Goal: Task Accomplishment & Management: Complete application form

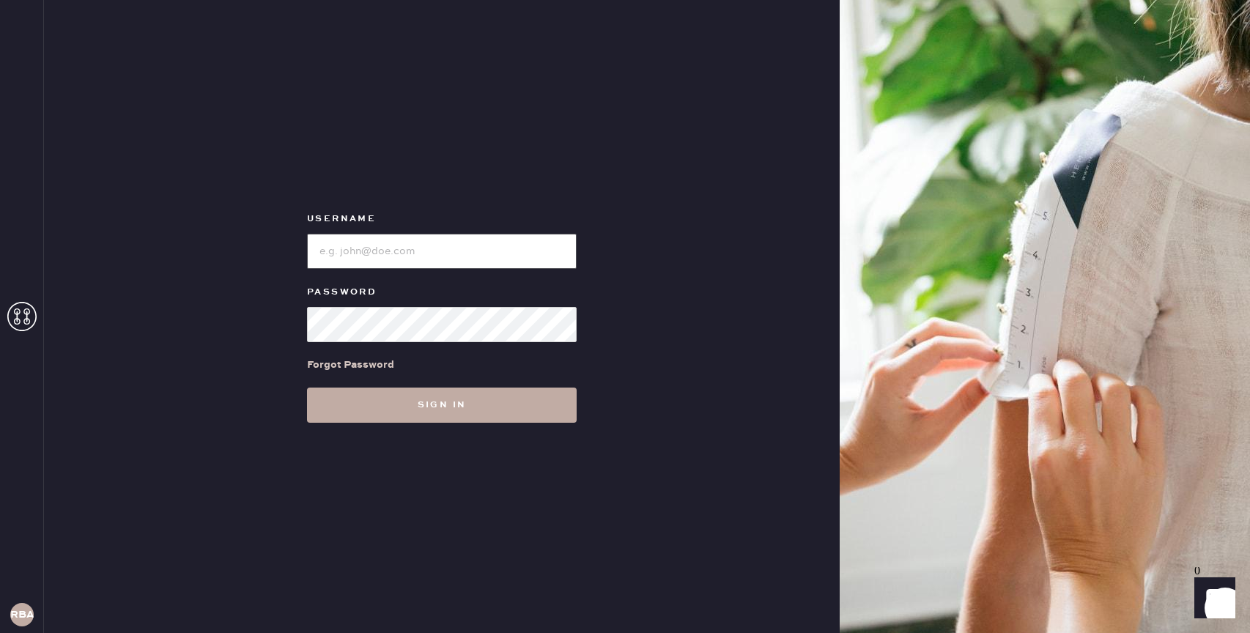
type input "reformationbond"
click at [426, 393] on button "Sign in" at bounding box center [442, 405] width 270 height 35
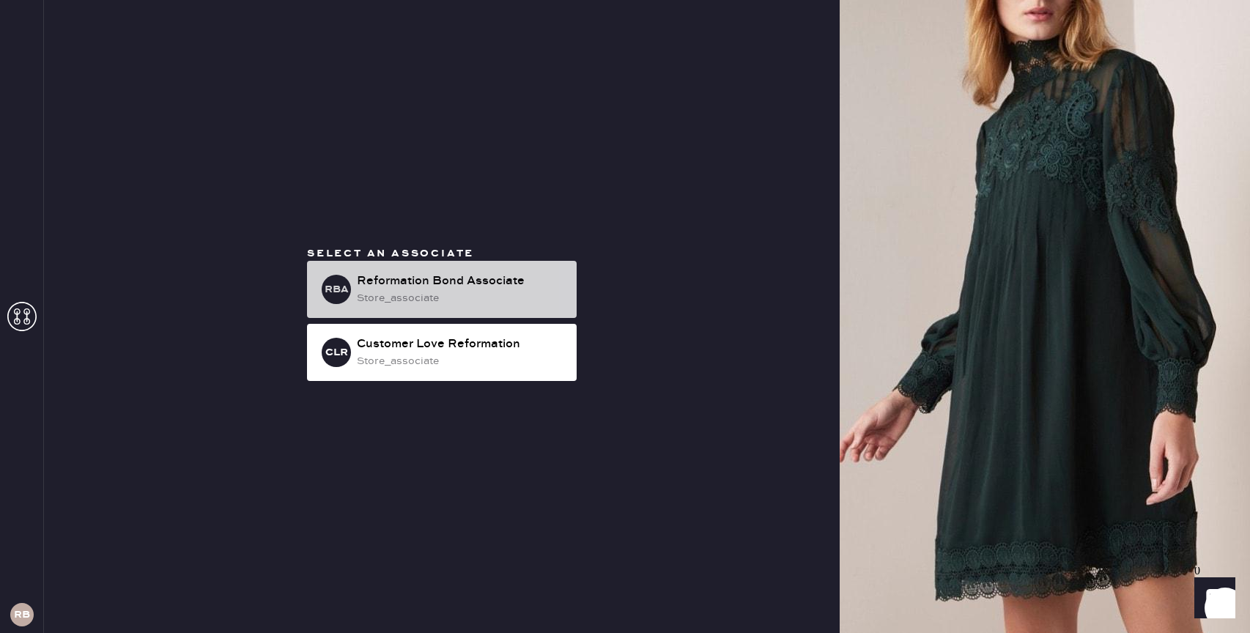
click at [459, 289] on div "Reformation Bond Associate" at bounding box center [461, 282] width 208 height 18
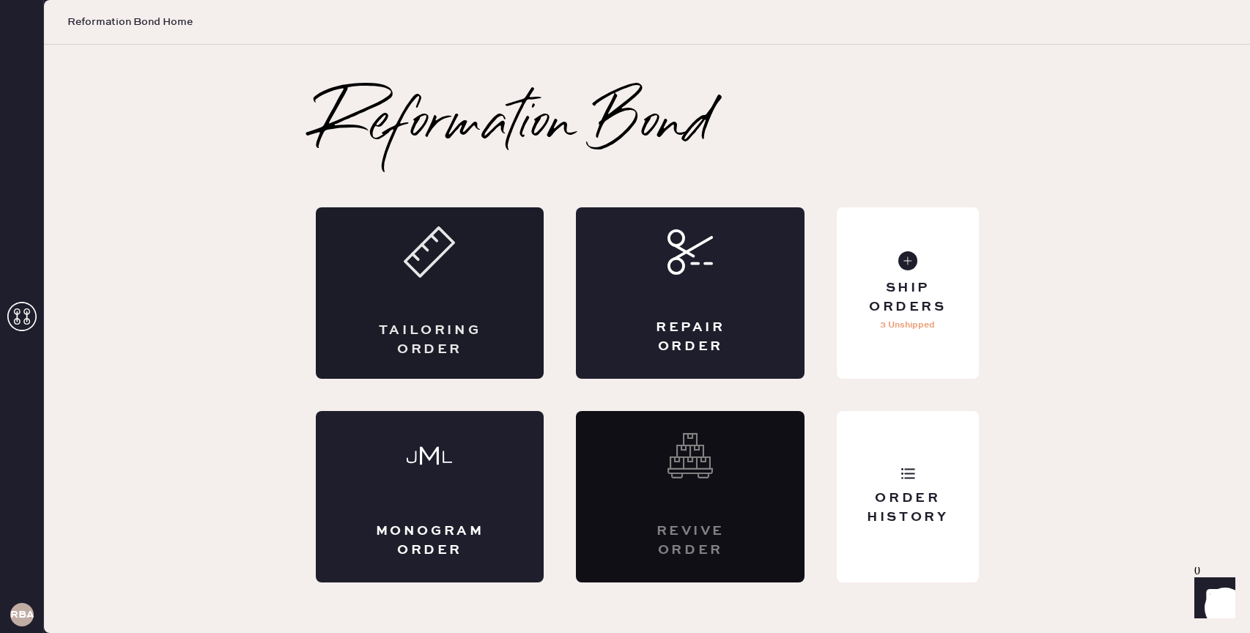
click at [443, 282] on div "Tailoring Order" at bounding box center [430, 292] width 229 height 171
click at [460, 314] on div "Tailoring Order" at bounding box center [430, 292] width 229 height 171
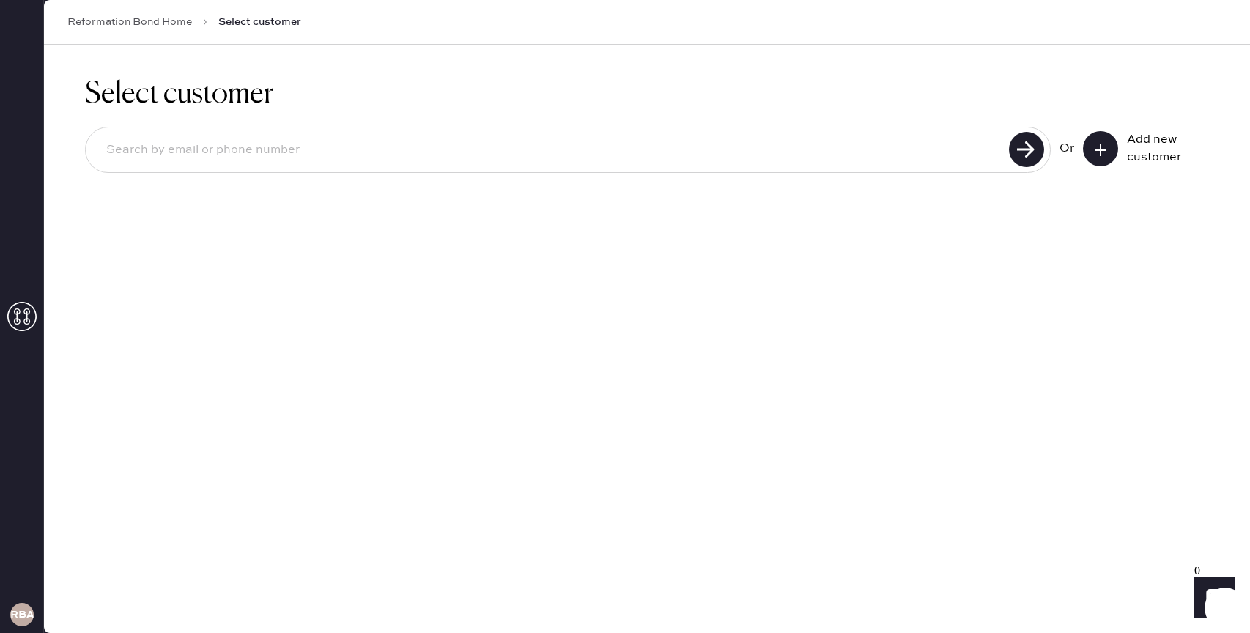
click at [1104, 163] on button at bounding box center [1100, 148] width 35 height 35
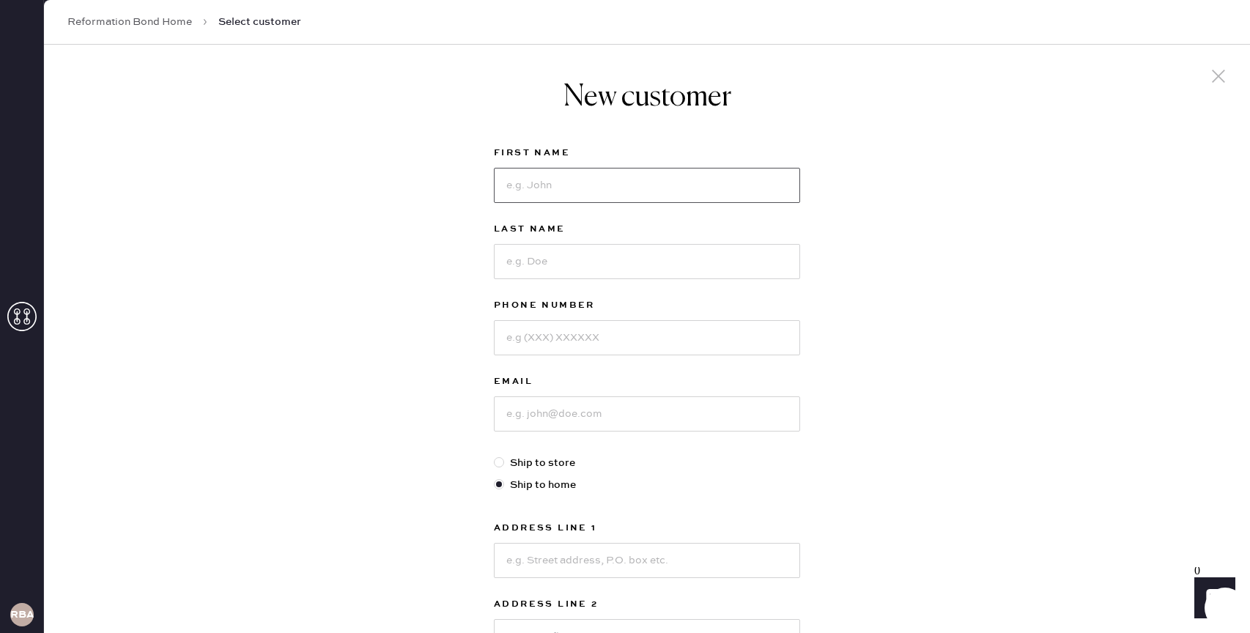
click at [646, 185] on input at bounding box center [647, 185] width 306 height 35
click at [617, 181] on input at bounding box center [647, 185] width 306 height 35
type input "[PERSON_NAME]"
type input "Kushan"
type input "5102849541"
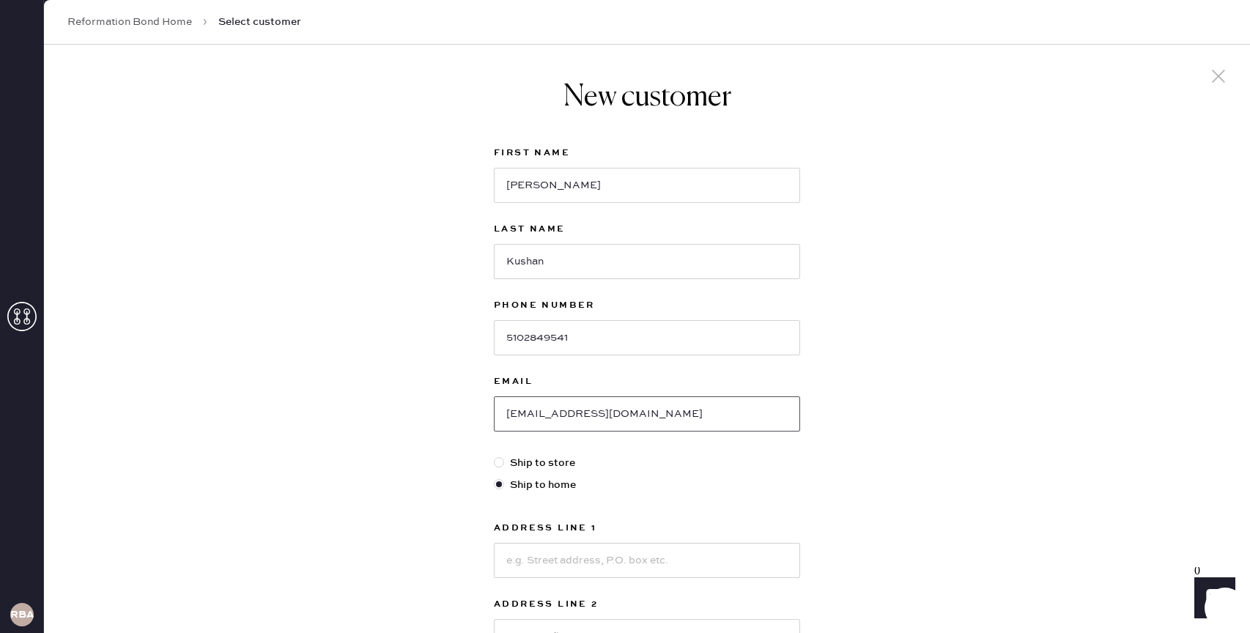
scroll to position [16, 0]
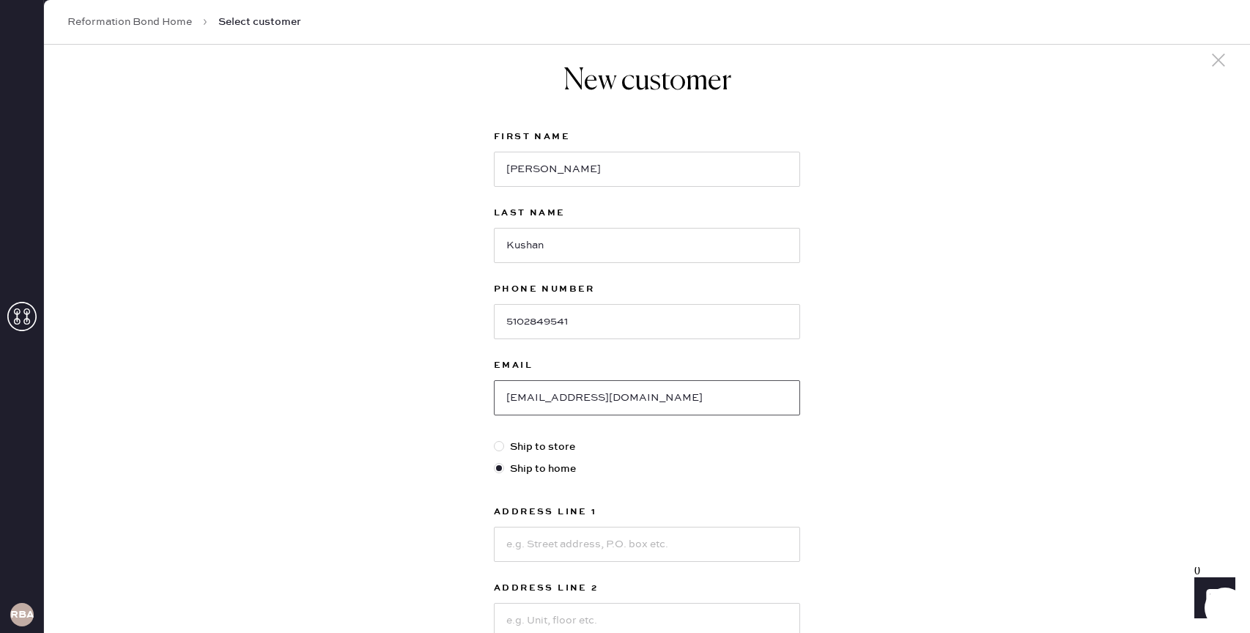
type input "[EMAIL_ADDRESS][DOMAIN_NAME]"
click at [528, 536] on input at bounding box center [647, 544] width 306 height 35
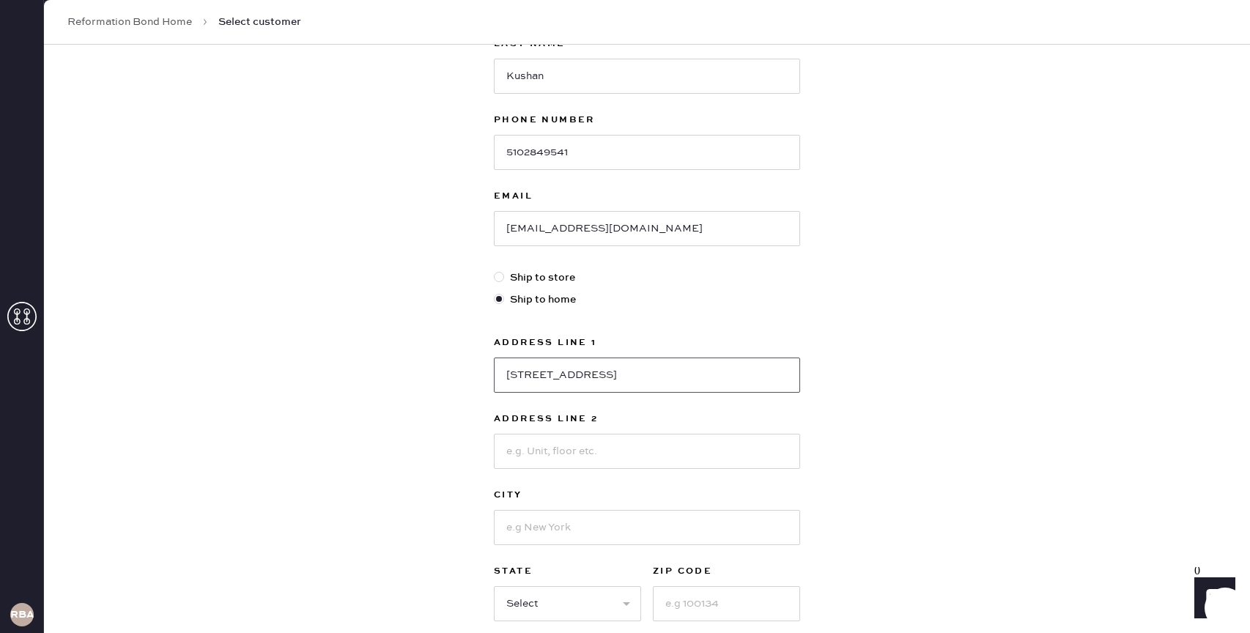
scroll to position [190, 0]
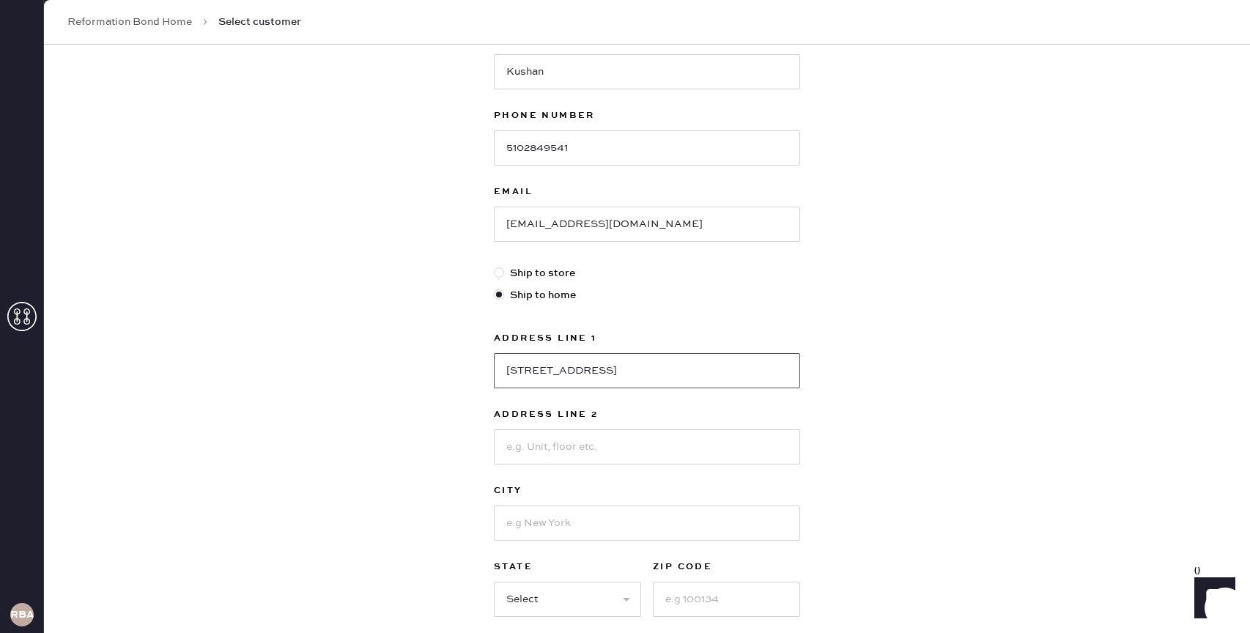
type input "[STREET_ADDRESS]"
click at [554, 455] on input at bounding box center [647, 446] width 306 height 35
type input "apt 1042"
click at [574, 519] on input at bounding box center [647, 523] width 306 height 35
type input "[GEOGRAPHIC_DATA]"
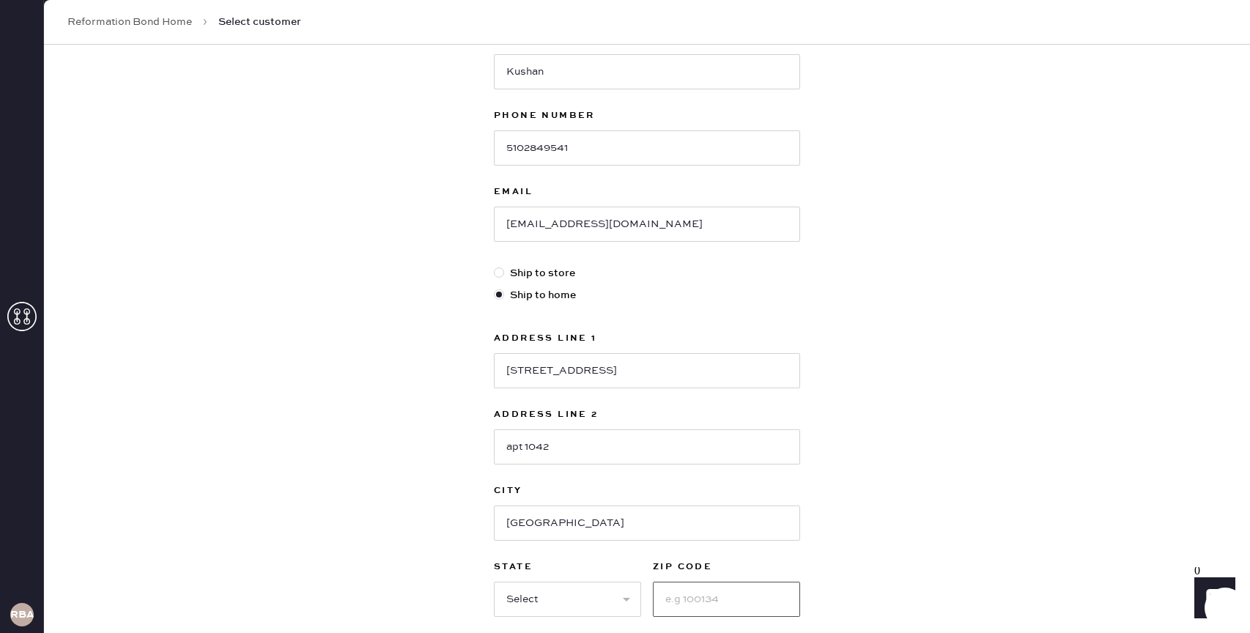
click at [682, 601] on input at bounding box center [726, 599] width 147 height 35
type input "11101"
click at [599, 593] on select "Select AK AL AR AZ CA CO CT [GEOGRAPHIC_DATA] DE FL [GEOGRAPHIC_DATA] HI [GEOGR…" at bounding box center [567, 599] width 147 height 35
select select "NY"
click at [494, 582] on select "Select AK AL AR AZ CA CO CT [GEOGRAPHIC_DATA] DE FL [GEOGRAPHIC_DATA] HI [GEOGR…" at bounding box center [567, 599] width 147 height 35
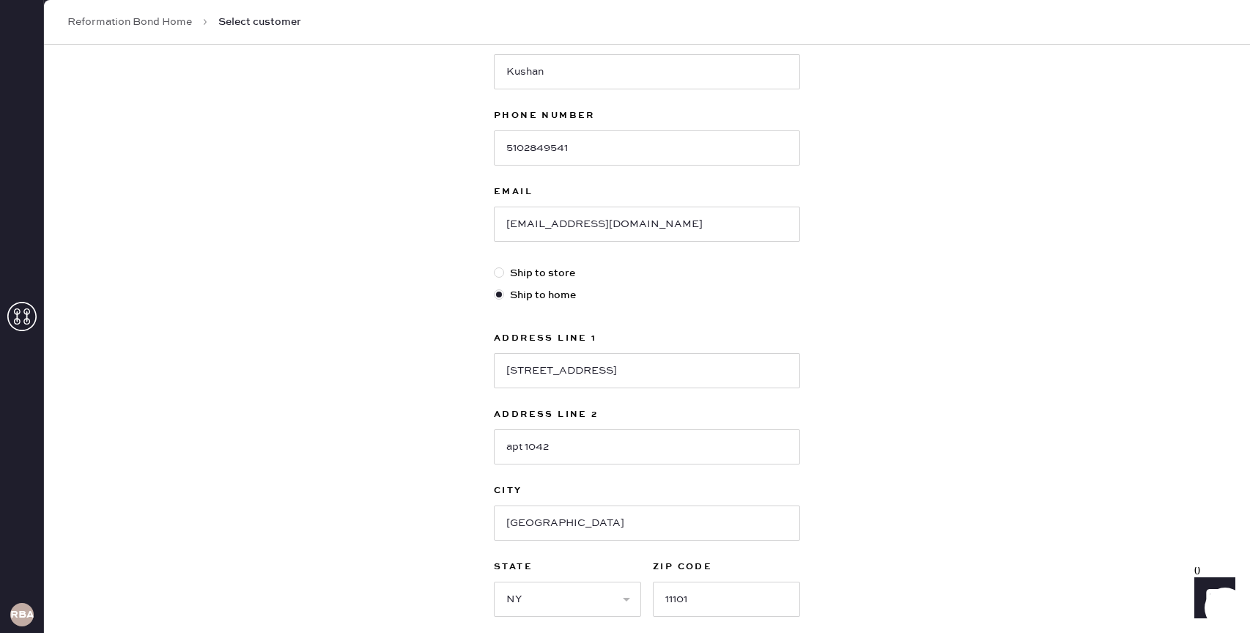
click at [901, 541] on div "New customer First Name [PERSON_NAME] Last Name Kushan Phone Number [PHONE_NUMB…" at bounding box center [647, 309] width 1206 height 908
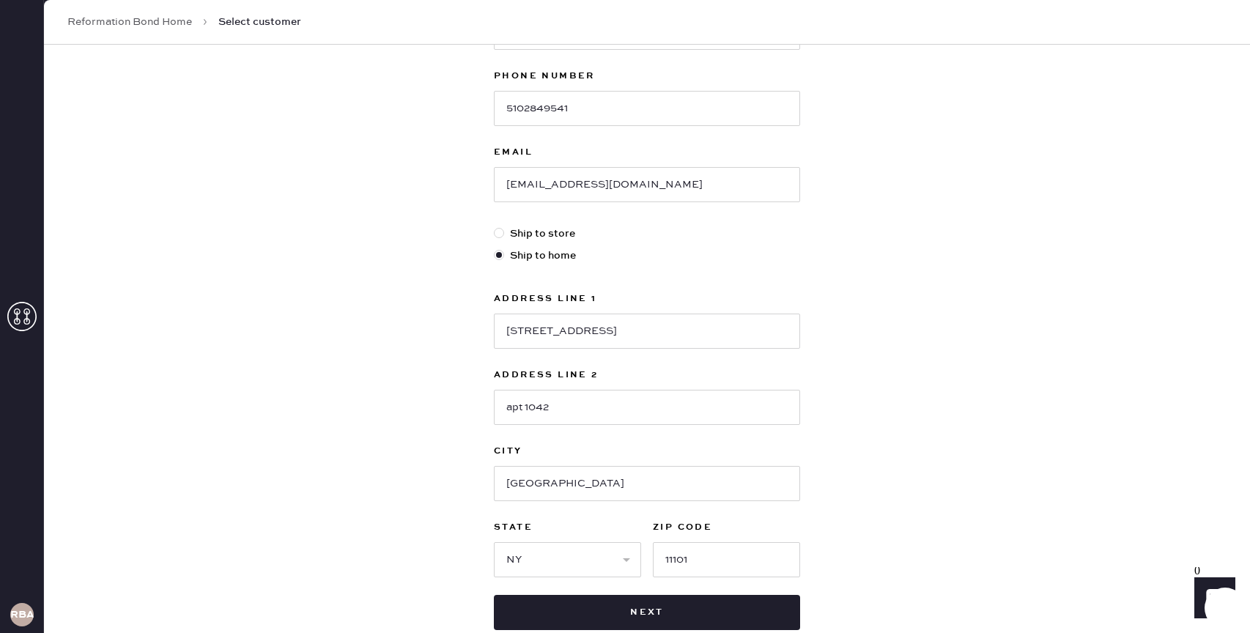
scroll to position [320, 0]
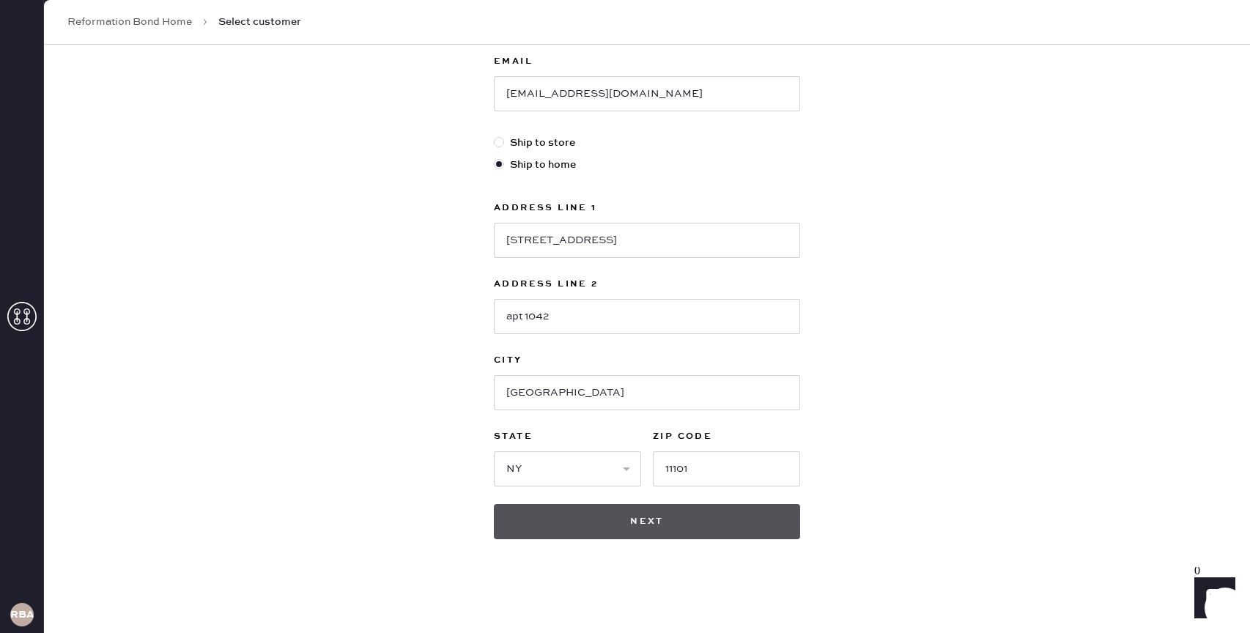
click at [644, 531] on button "Next" at bounding box center [647, 521] width 306 height 35
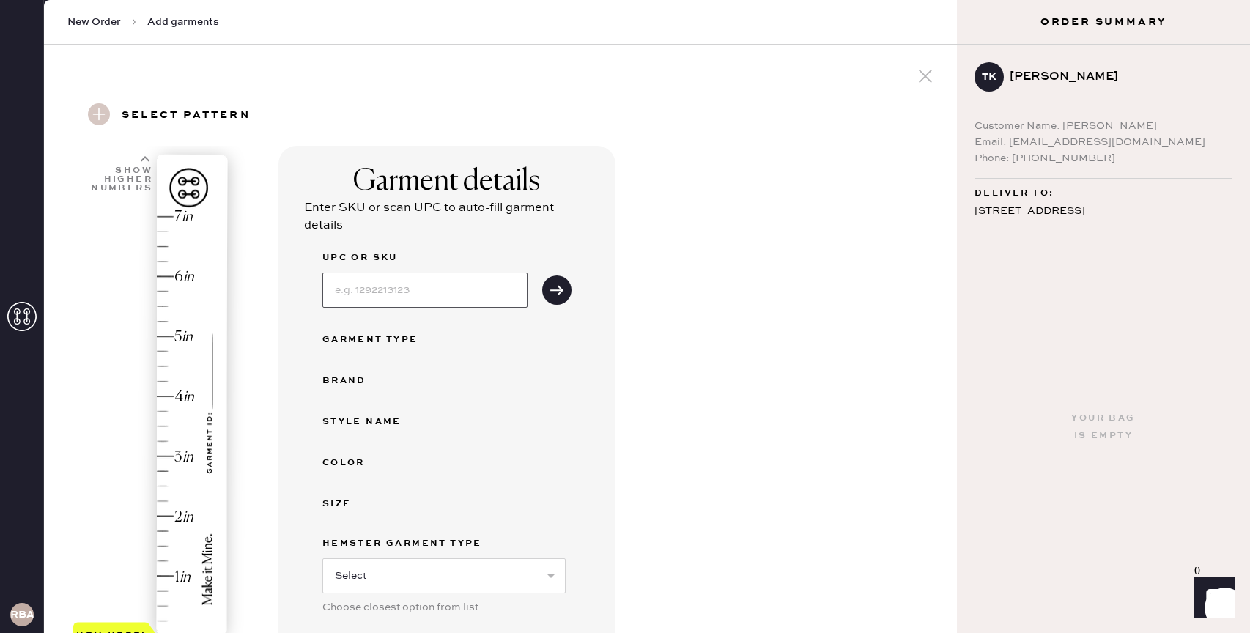
click at [464, 297] on input at bounding box center [424, 290] width 205 height 35
click at [689, 348] on div "Garment details Enter SKU or scan UPC to auto-fill garment details UPC or SKU G…" at bounding box center [611, 526] width 667 height 760
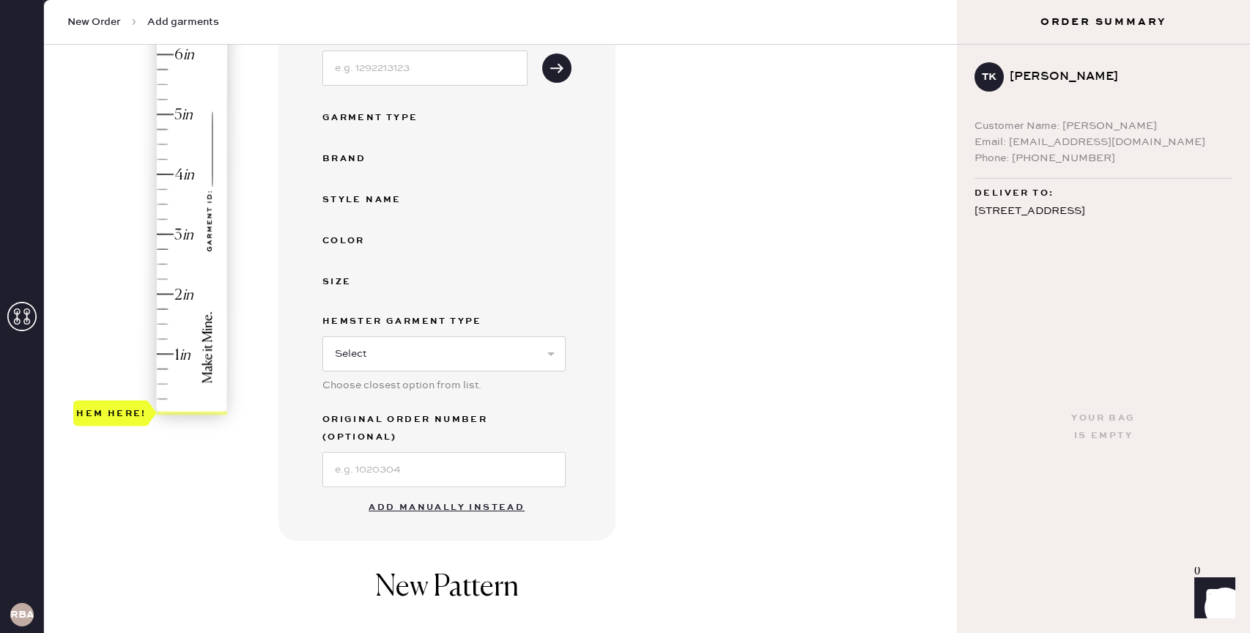
scroll to position [236, 0]
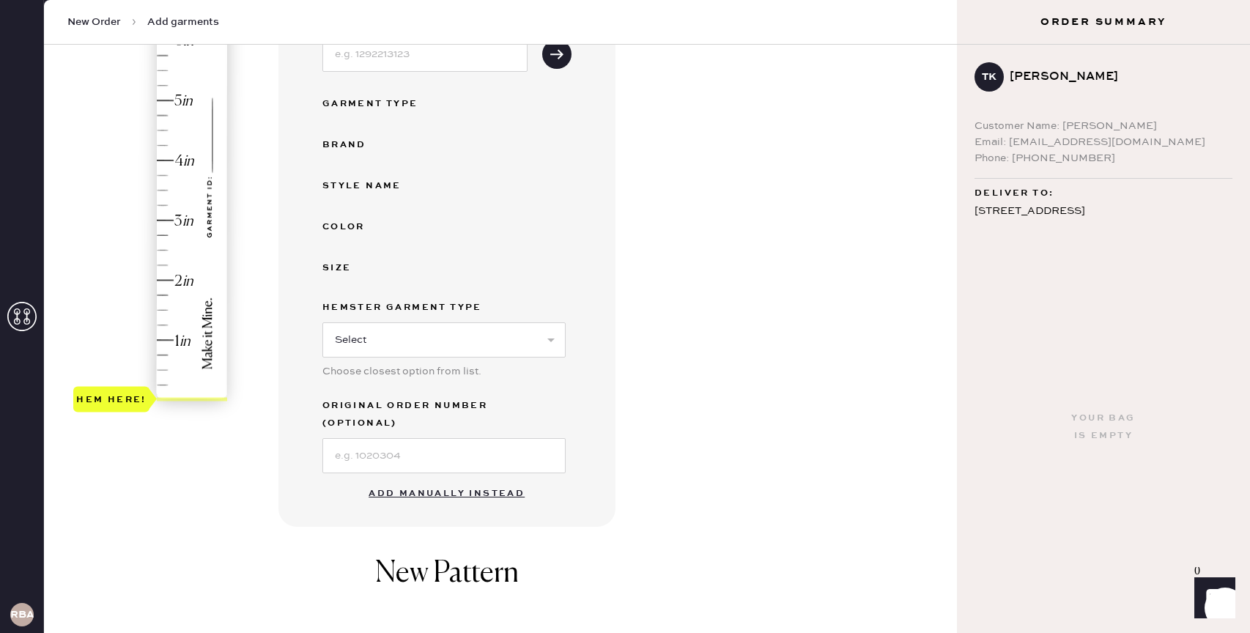
click at [447, 479] on button "Add manually instead" at bounding box center [447, 493] width 174 height 29
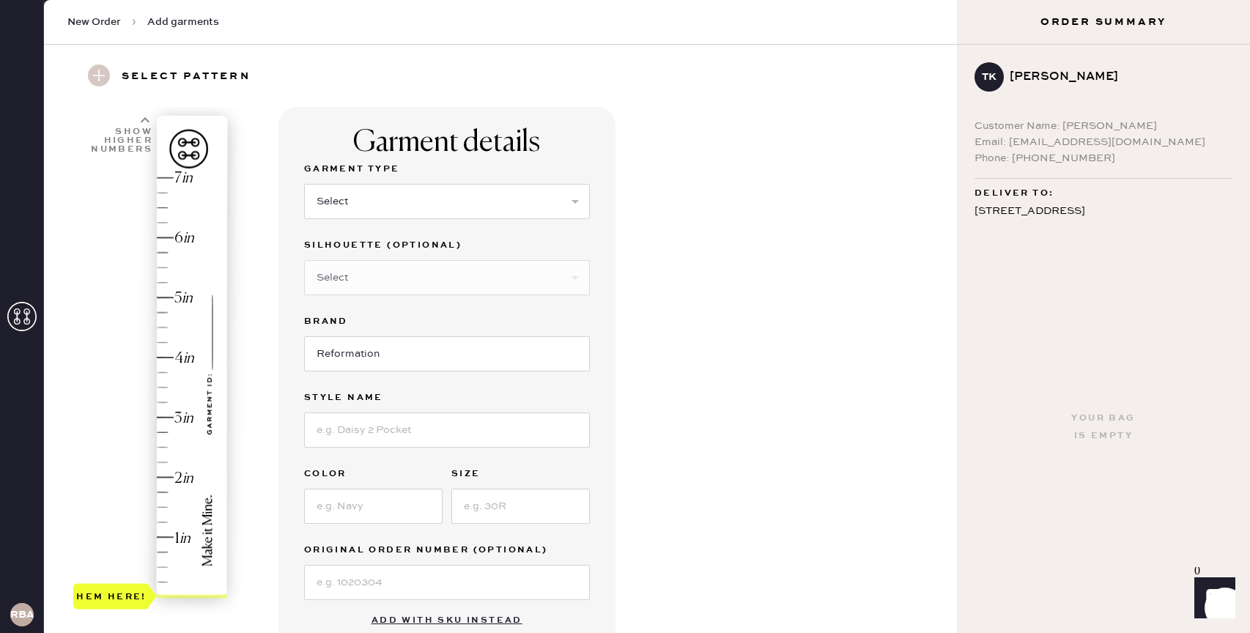
scroll to position [28, 0]
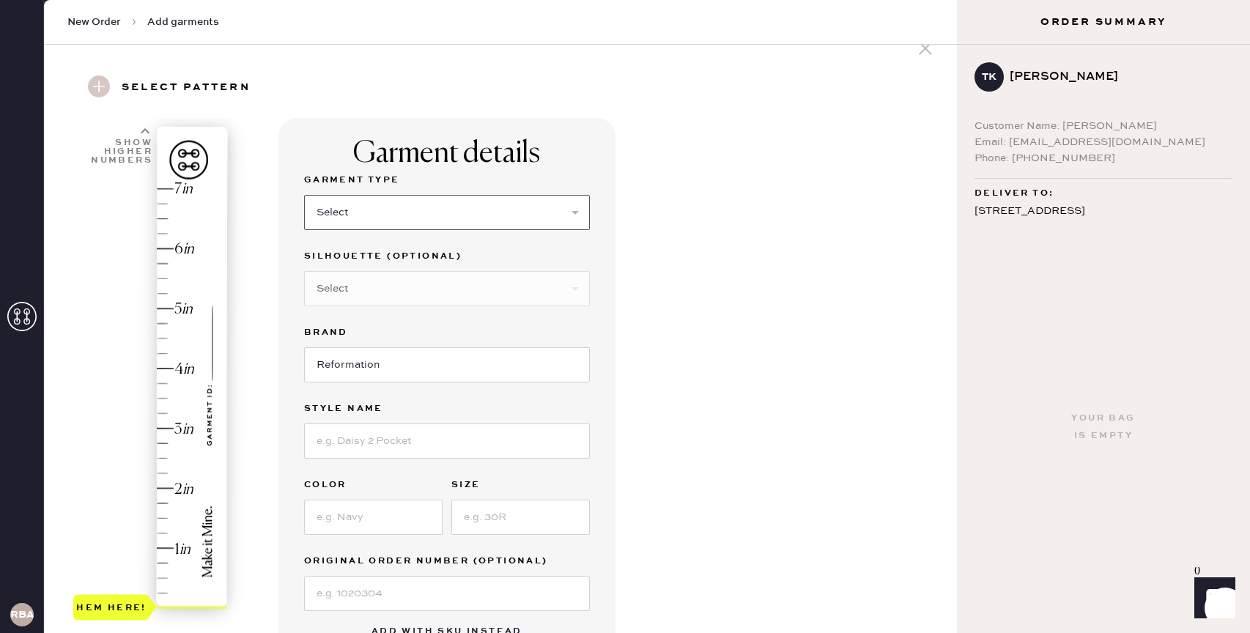
click at [355, 199] on select "Select Basic Skirt Jeans Leggings Pants Shorts Basic Sleeved Dress Basic Sleeve…" at bounding box center [447, 212] width 286 height 35
select select "2"
click at [304, 195] on select "Select Basic Skirt Jeans Leggings Pants Shorts Basic Sleeved Dress Basic Sleeve…" at bounding box center [447, 212] width 286 height 35
click at [410, 291] on select "Select Shorts Cropped Flare Boot Cut Straight Skinny Other" at bounding box center [447, 288] width 286 height 35
select select "7"
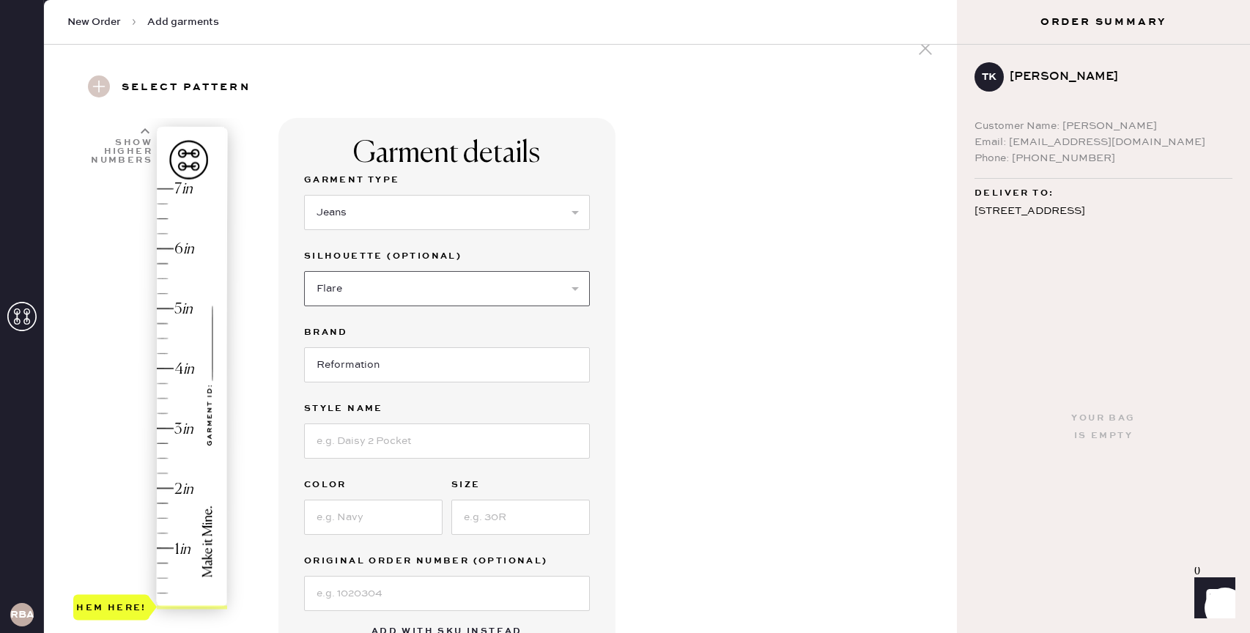
click at [304, 271] on select "Select Shorts Cropped Flare Boot Cut Straight Skinny Other" at bounding box center [447, 288] width 286 height 35
click at [388, 359] on input "Reformation" at bounding box center [447, 364] width 286 height 35
click at [407, 429] on input at bounding box center [447, 440] width 286 height 35
type input "[PERSON_NAME] High Rise Wide Leg"
click at [381, 517] on input at bounding box center [373, 517] width 138 height 35
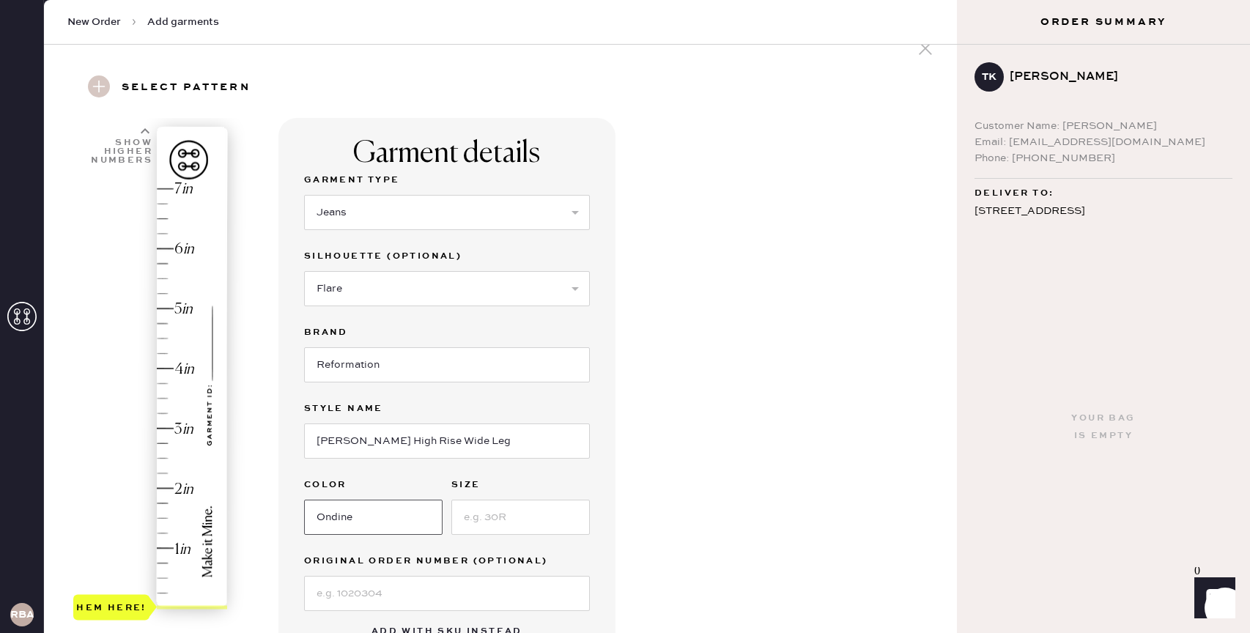
type input "Ondine"
click at [492, 524] on input at bounding box center [520, 517] width 138 height 35
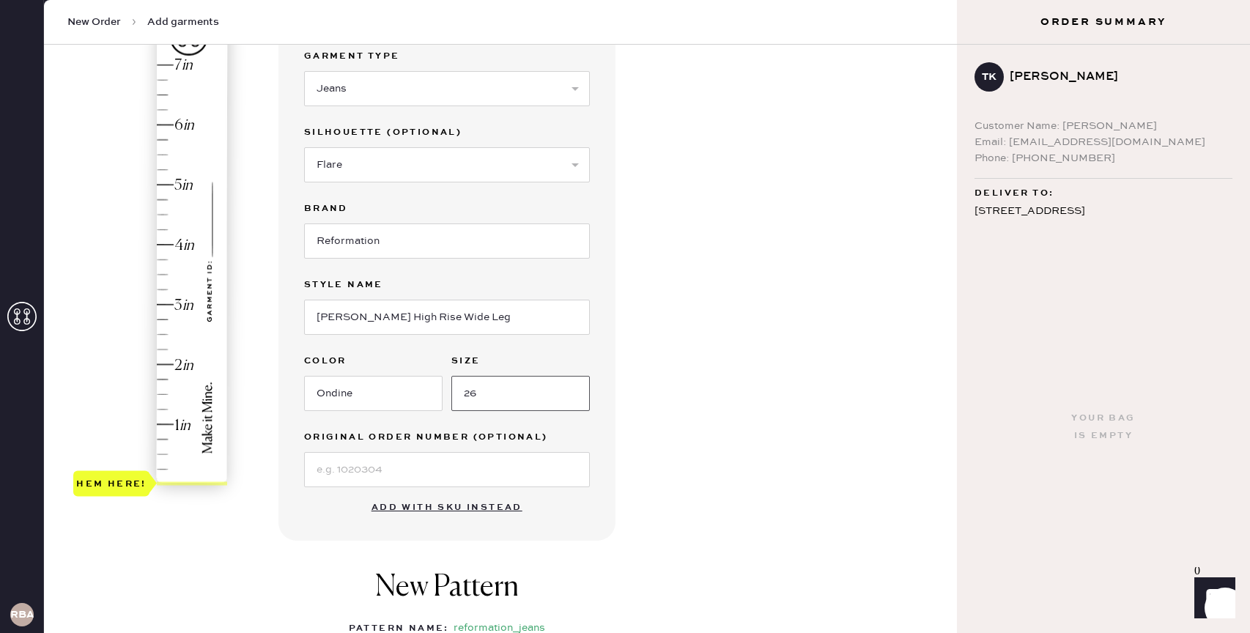
scroll to position [152, 0]
type input "26"
click at [434, 473] on input at bounding box center [447, 468] width 286 height 35
click at [656, 454] on div "Garment details Garment Type Select Basic Skirt Jeans Leggings Pants Shorts Bas…" at bounding box center [611, 409] width 667 height 832
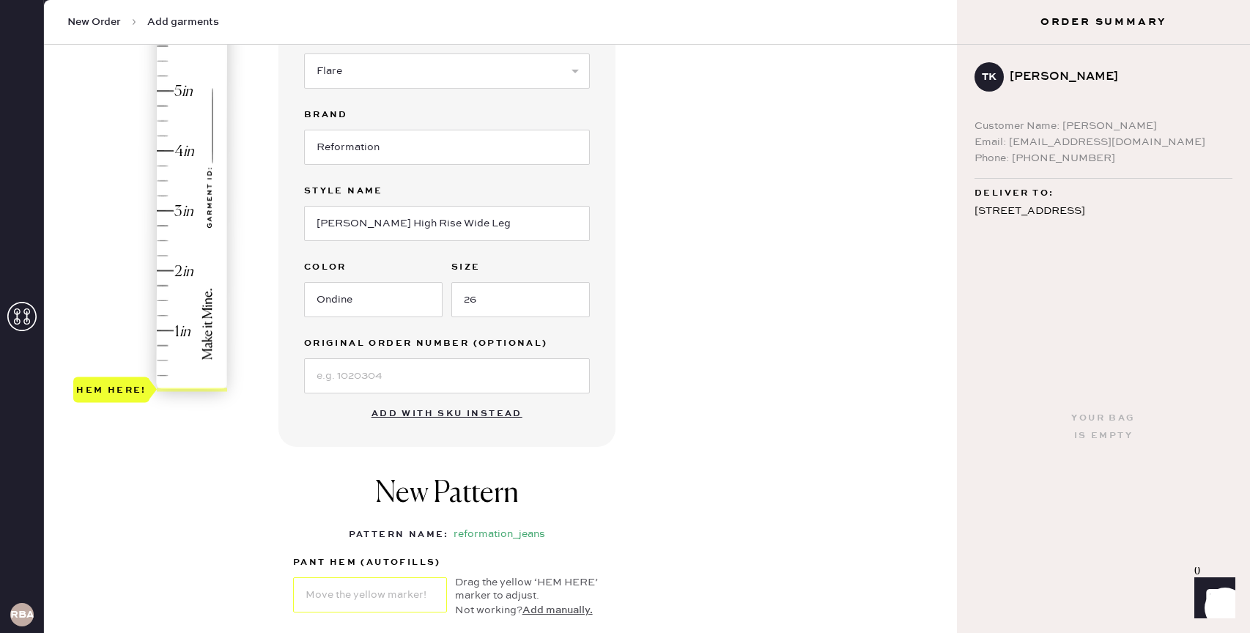
scroll to position [218, 0]
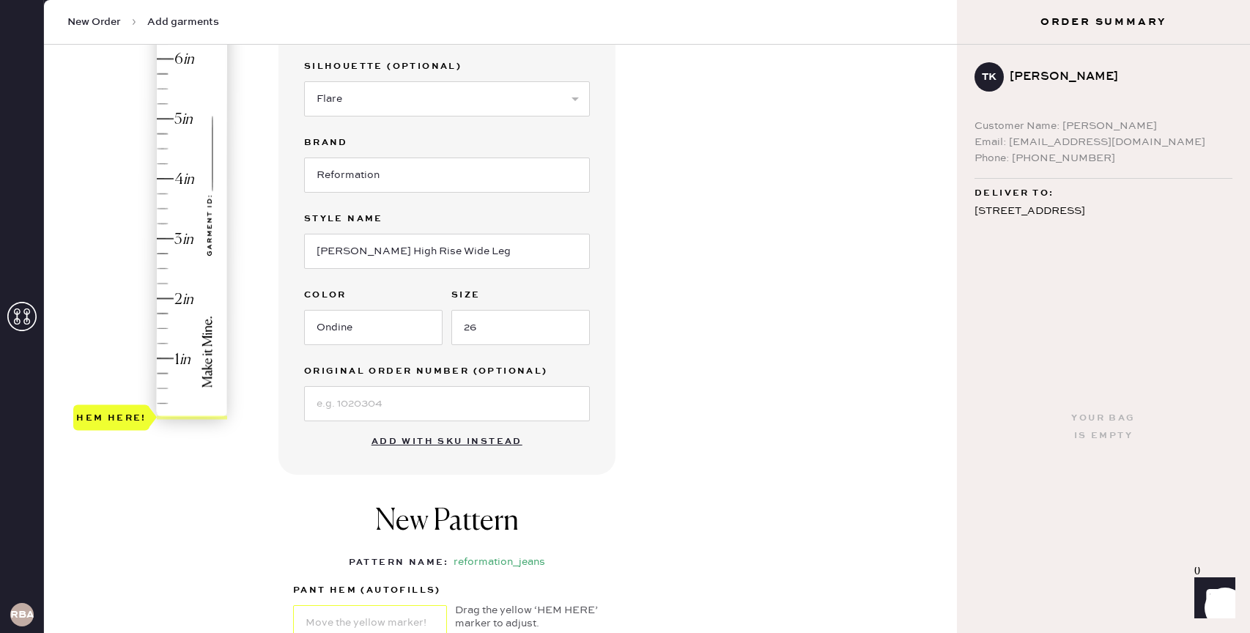
type input "2.5"
click at [163, 265] on div "Hem here!" at bounding box center [151, 209] width 156 height 432
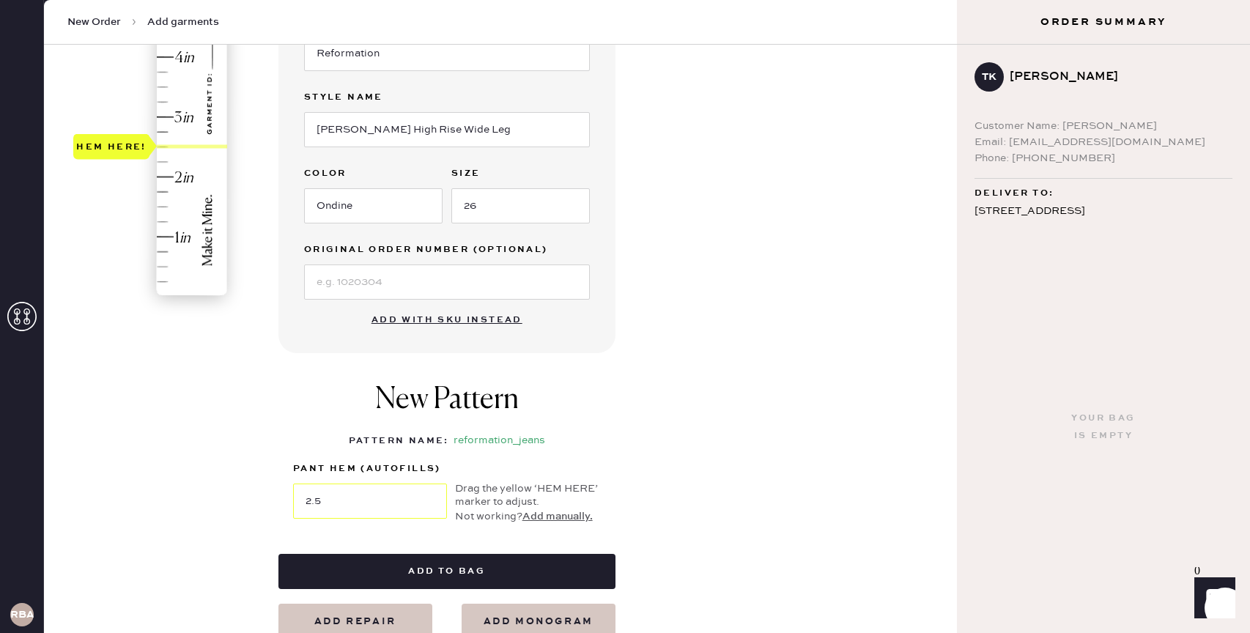
scroll to position [341, 0]
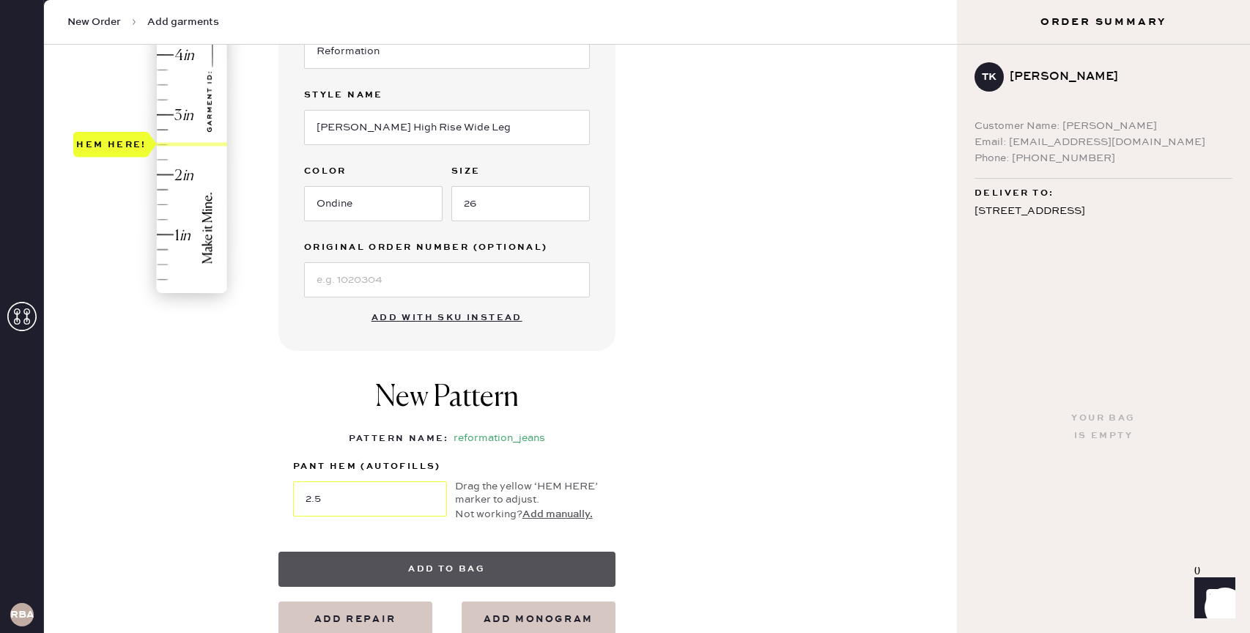
click at [427, 559] on button "Add to bag" at bounding box center [446, 569] width 337 height 35
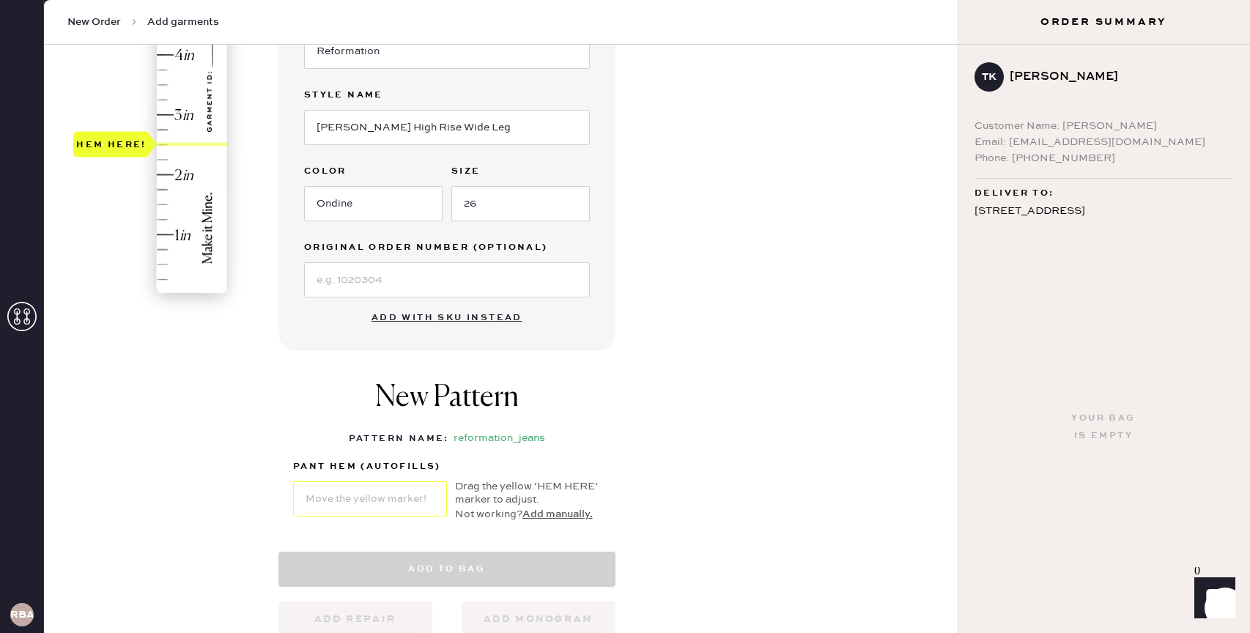
select select "2"
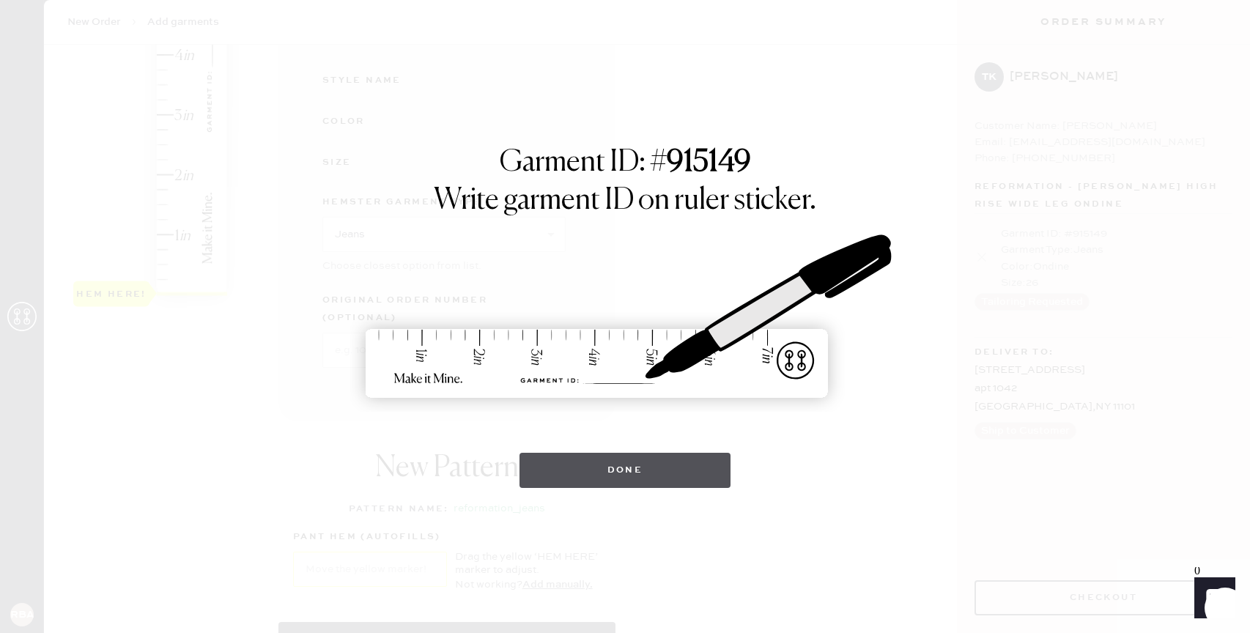
click at [635, 466] on button "Done" at bounding box center [625, 470] width 212 height 35
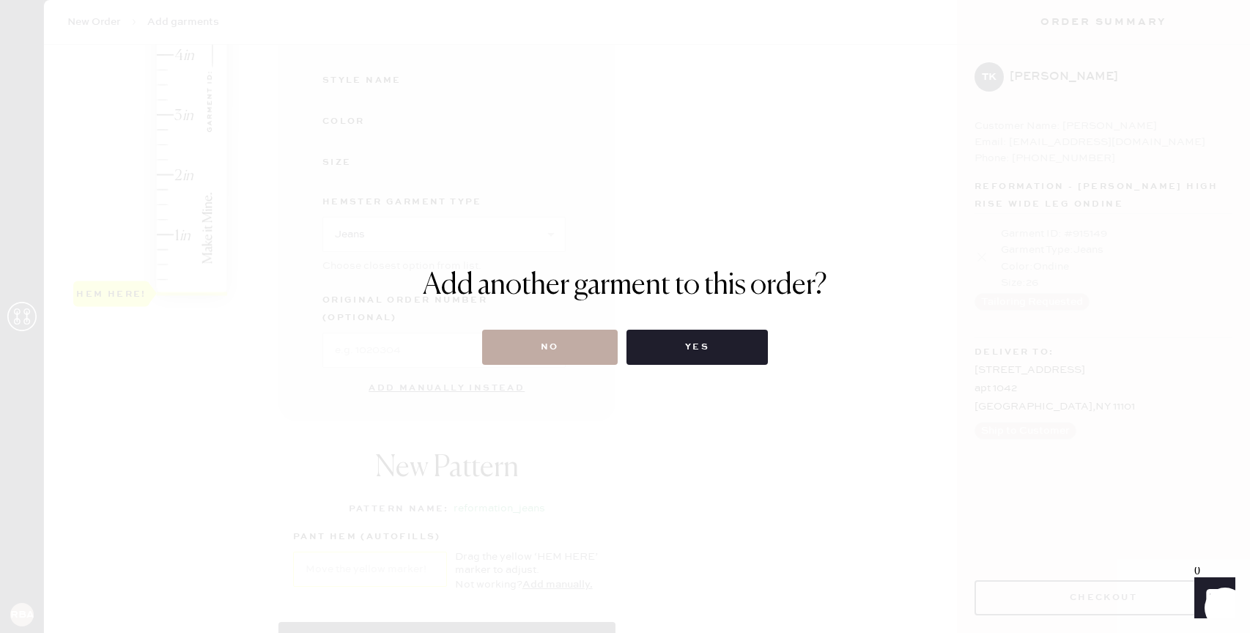
click at [549, 336] on button "No" at bounding box center [550, 347] width 136 height 35
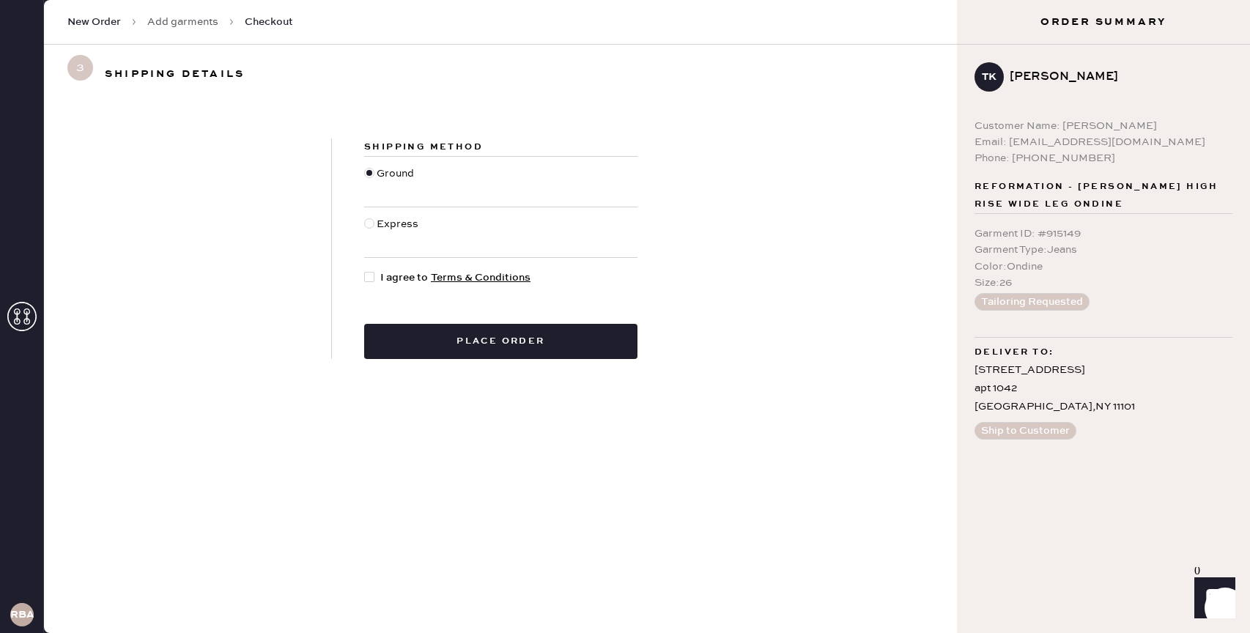
click at [378, 274] on div at bounding box center [372, 278] width 16 height 16
click at [365, 270] on input "I agree to Terms & Conditions" at bounding box center [364, 270] width 1 height 1
checkbox input "true"
click at [515, 331] on button "Place order" at bounding box center [500, 341] width 273 height 35
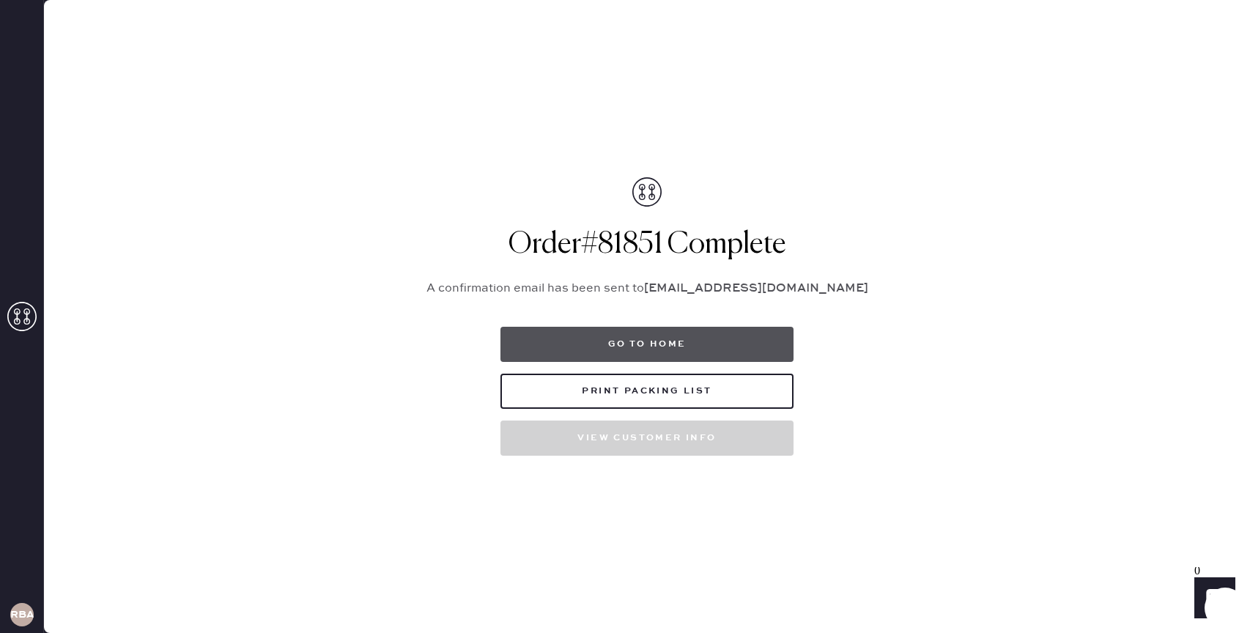
click at [659, 338] on button "Go to home" at bounding box center [646, 344] width 293 height 35
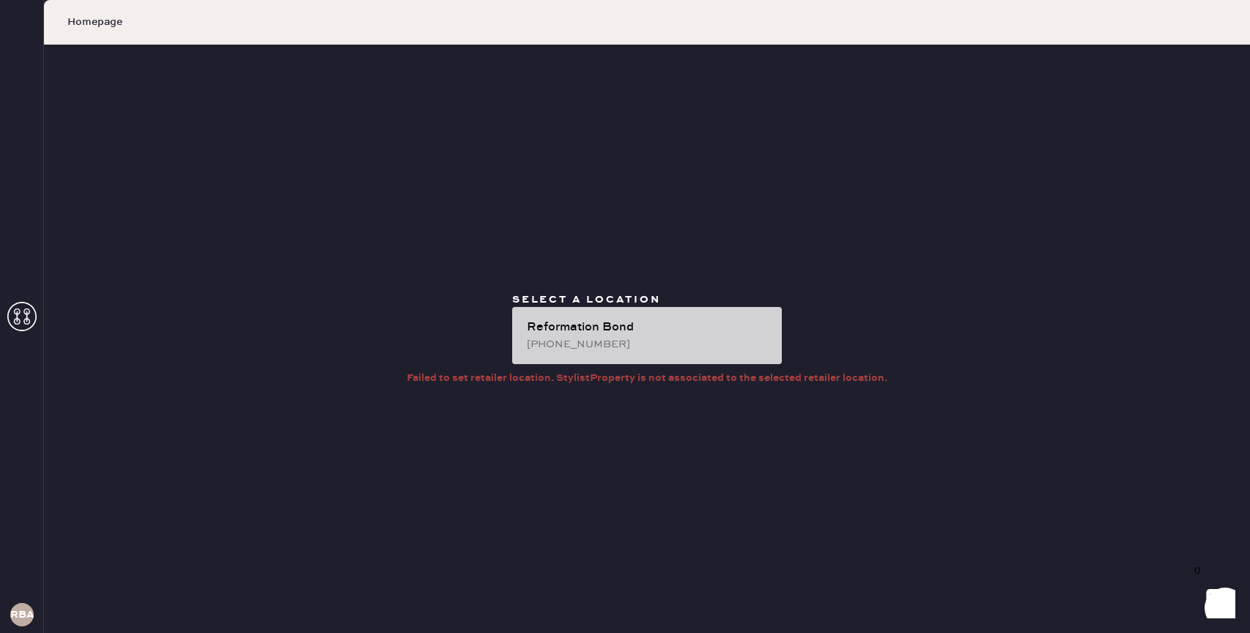
click at [597, 347] on div "[PHONE_NUMBER]" at bounding box center [648, 344] width 243 height 16
